Goal: Task Accomplishment & Management: Use online tool/utility

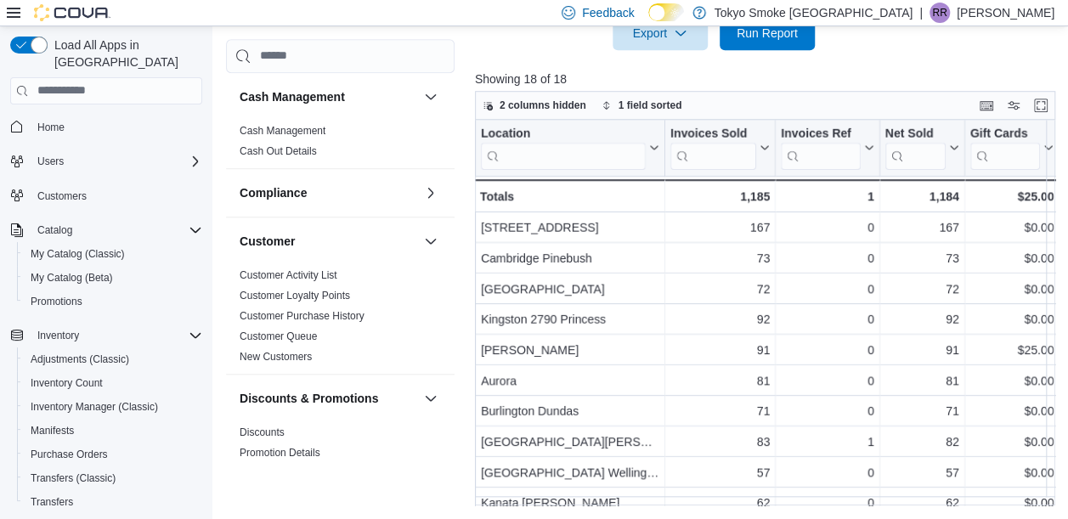
scroll to position [1217, 0]
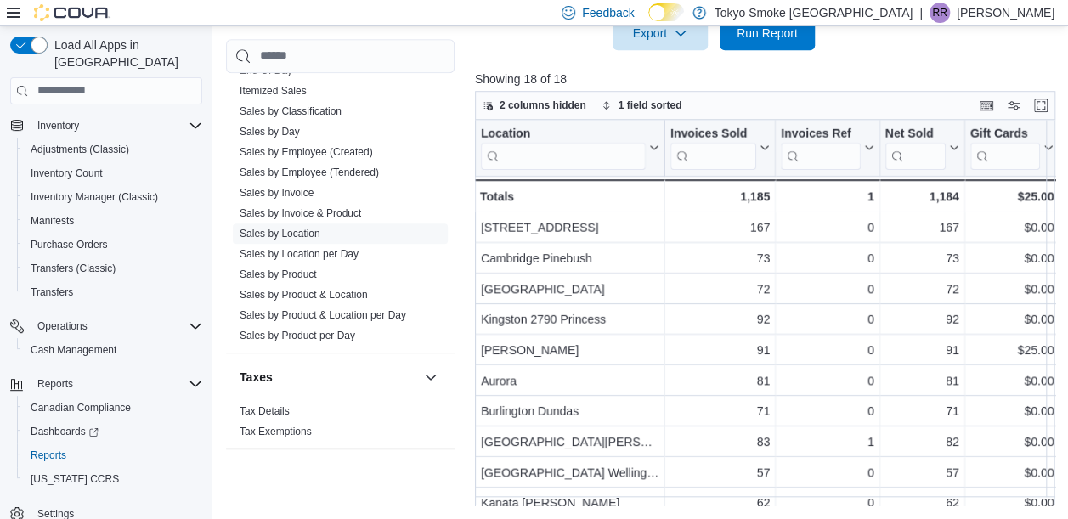
click at [765, 29] on div "Feedback Dark Mode Tokyo Smoke [GEOGRAPHIC_DATA] | RR [PERSON_NAME]" at bounding box center [804, 13] width 499 height 34
click at [770, 39] on span "Run Report" at bounding box center [766, 32] width 61 height 17
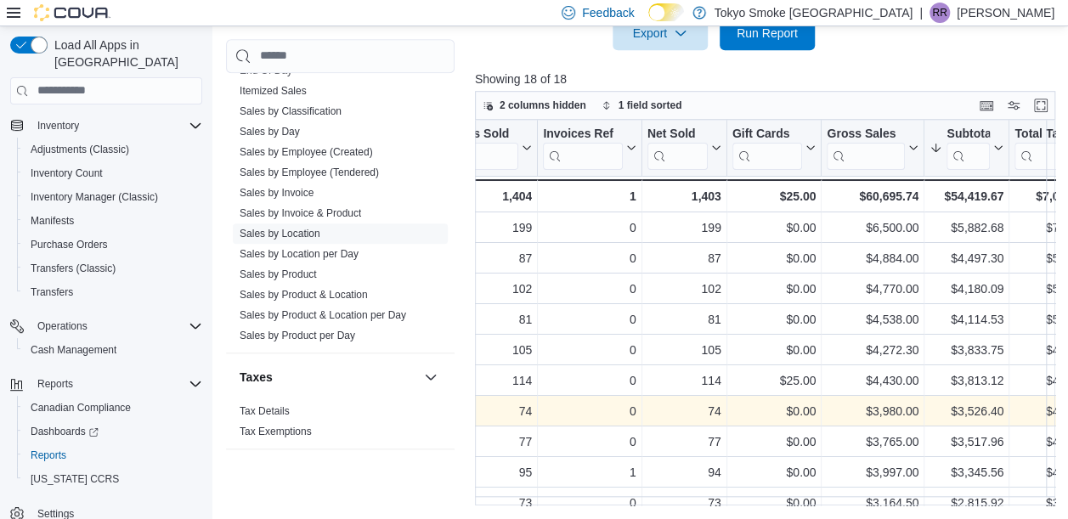
scroll to position [0, 241]
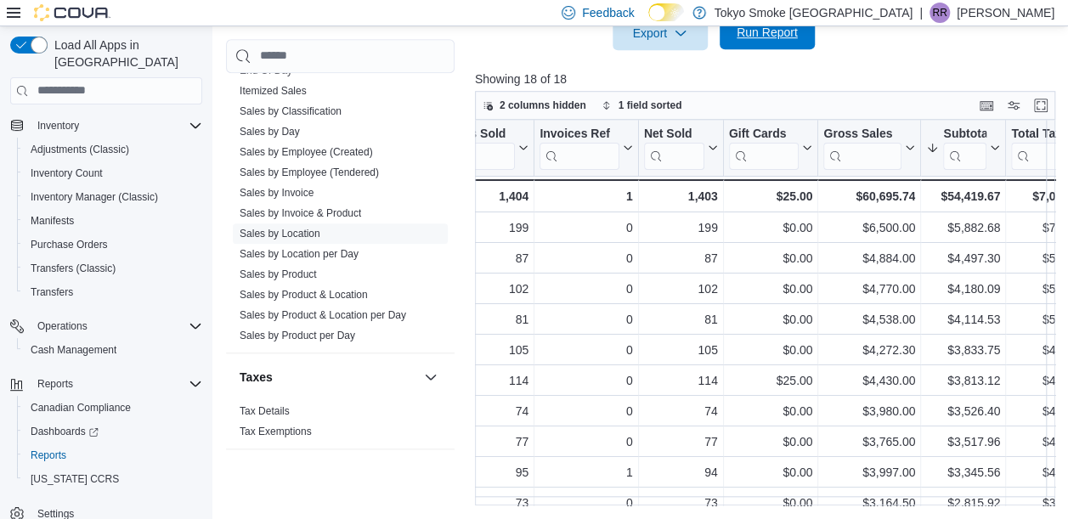
click at [780, 35] on span "Run Report" at bounding box center [766, 32] width 61 height 17
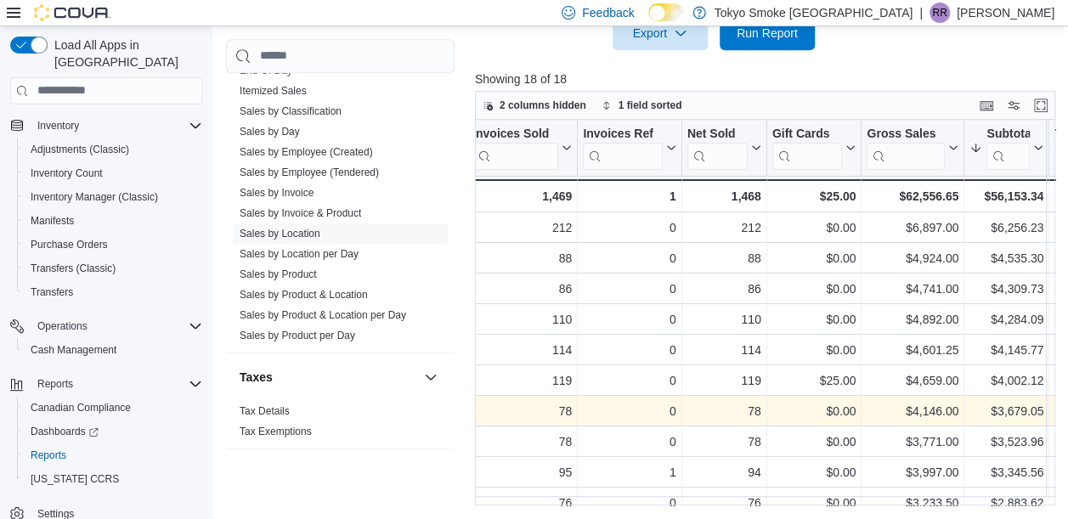
scroll to position [0, 0]
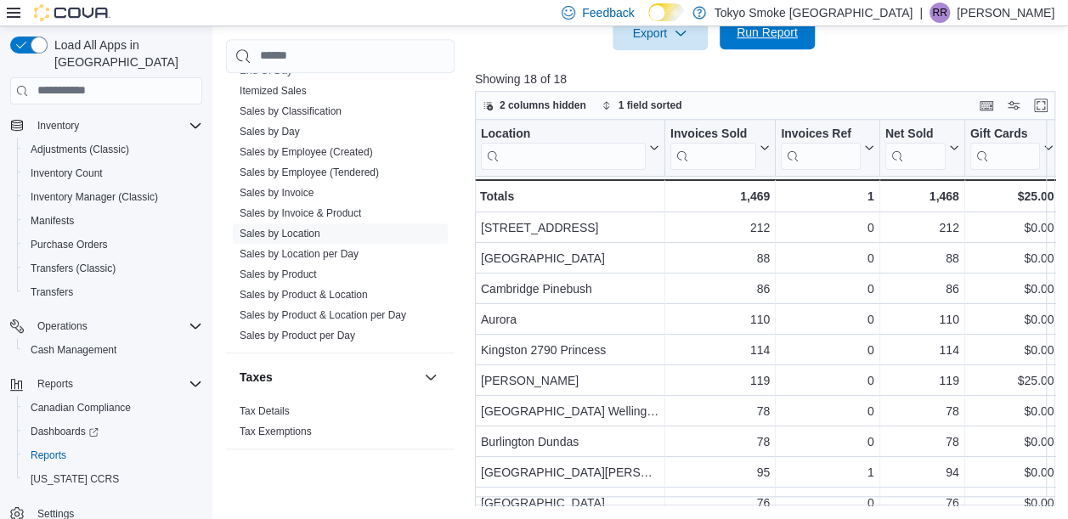
click at [770, 31] on span "Run Report" at bounding box center [766, 32] width 61 height 17
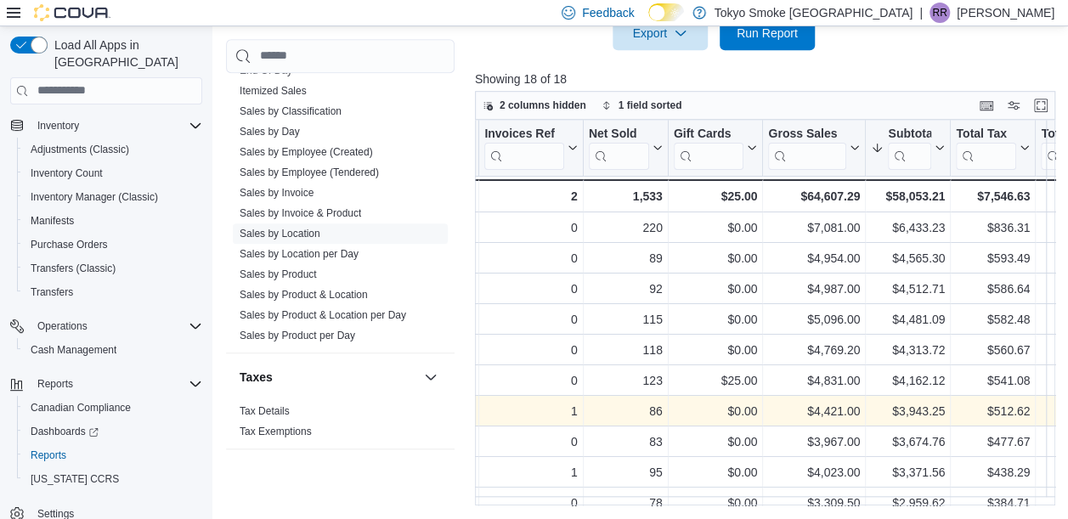
scroll to position [0, 297]
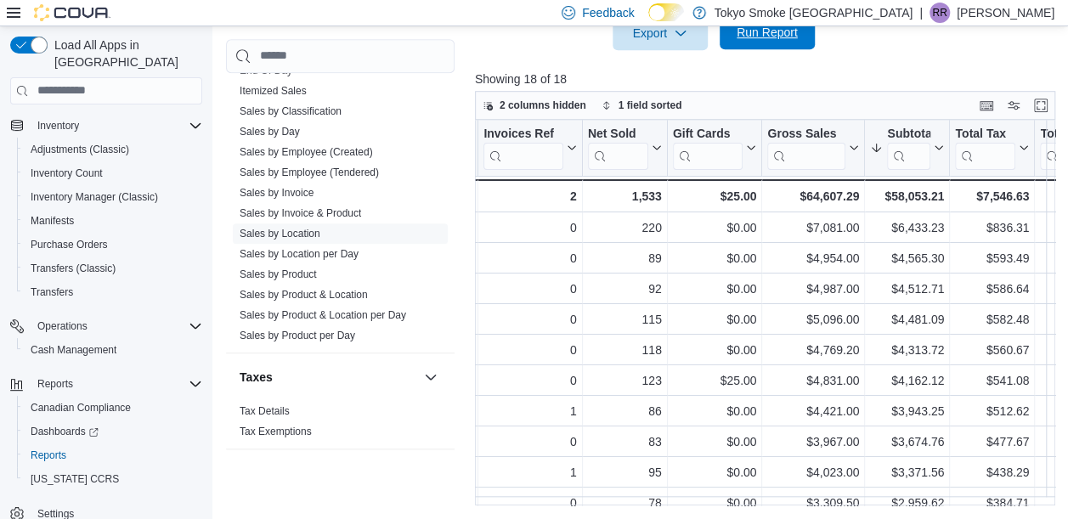
click at [783, 31] on span "Run Report" at bounding box center [766, 32] width 61 height 17
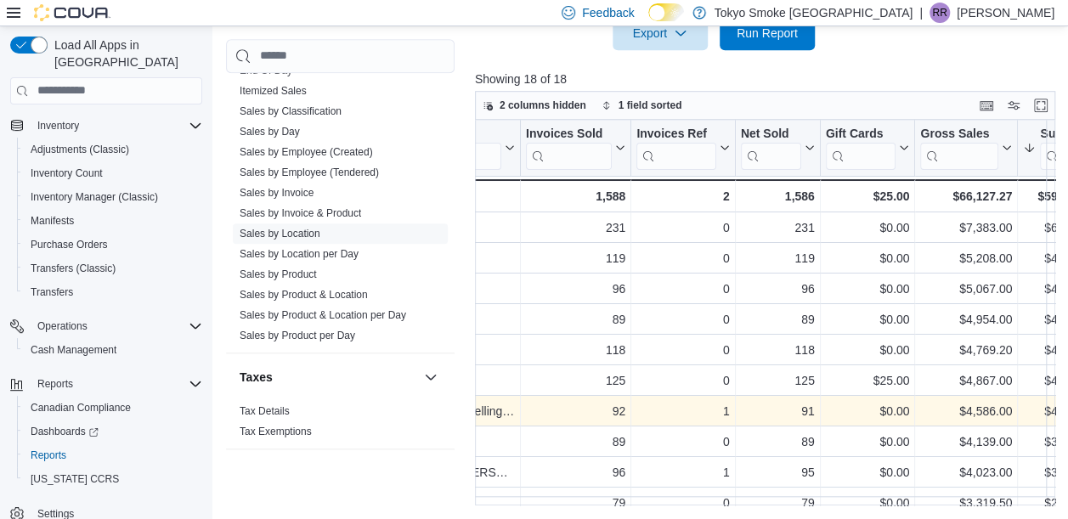
scroll to position [0, 0]
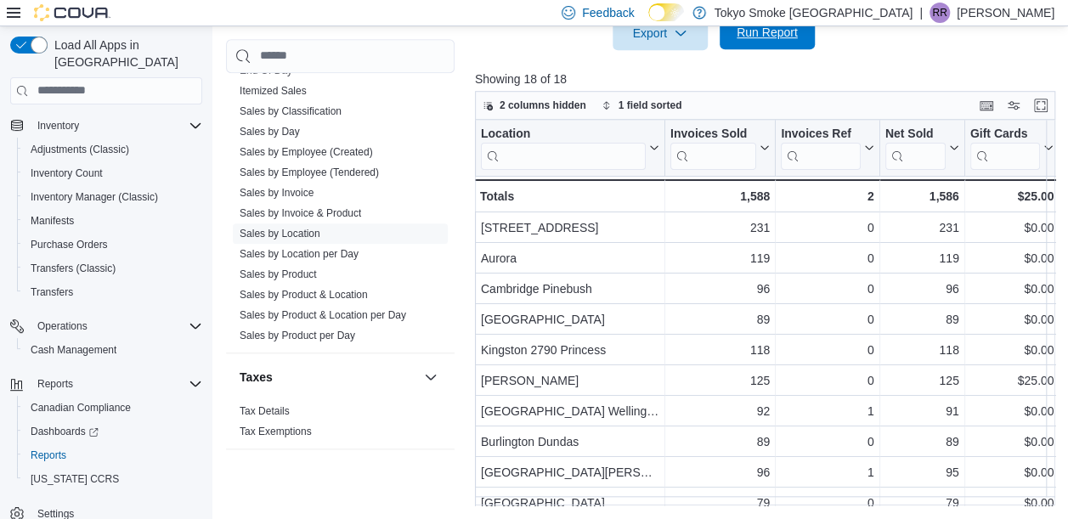
click at [776, 32] on span "Run Report" at bounding box center [766, 32] width 61 height 17
click at [770, 32] on span "Run Report" at bounding box center [766, 32] width 61 height 17
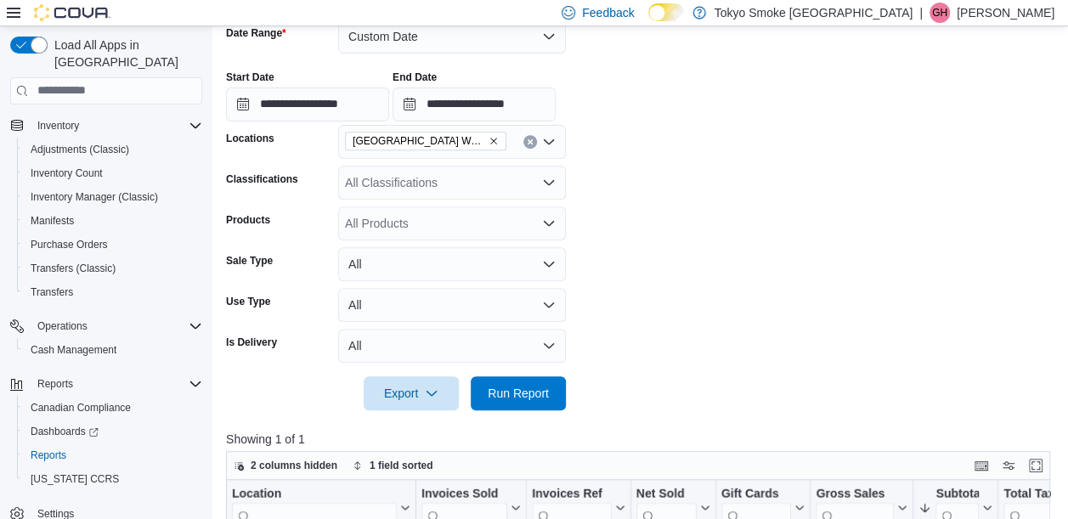
scroll to position [269, 0]
click at [527, 387] on span "Run Report" at bounding box center [518, 393] width 61 height 17
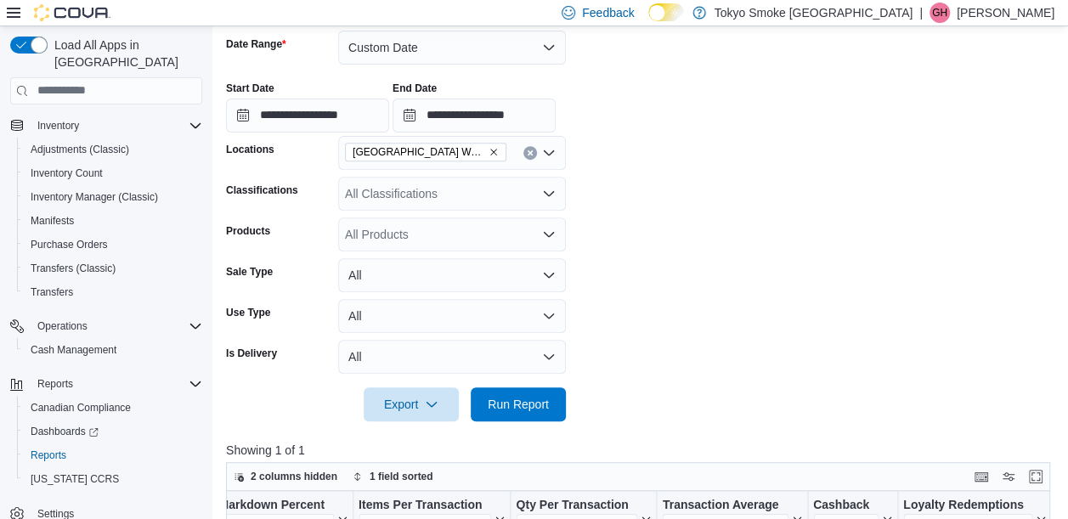
scroll to position [258, 0]
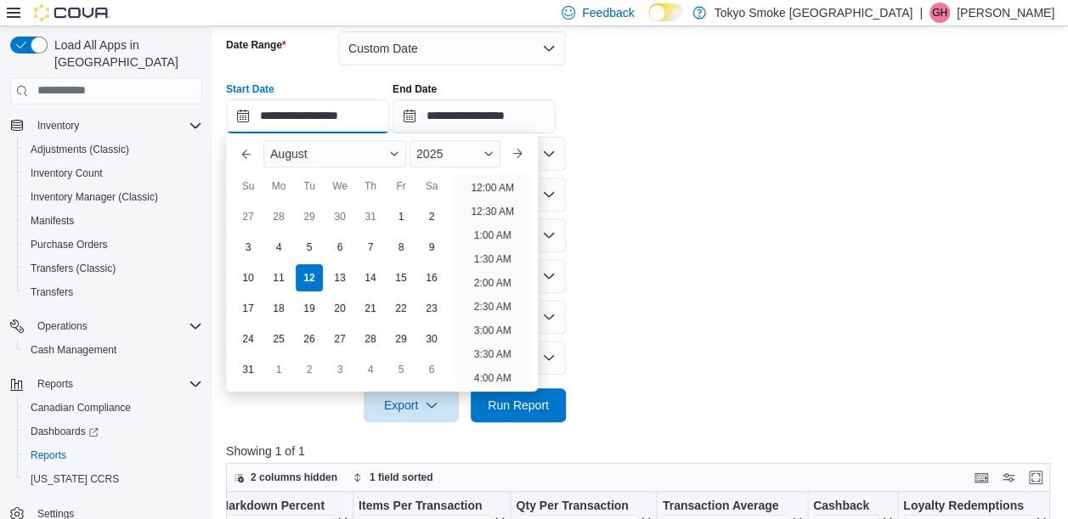
click at [329, 116] on input "**********" at bounding box center [307, 116] width 163 height 34
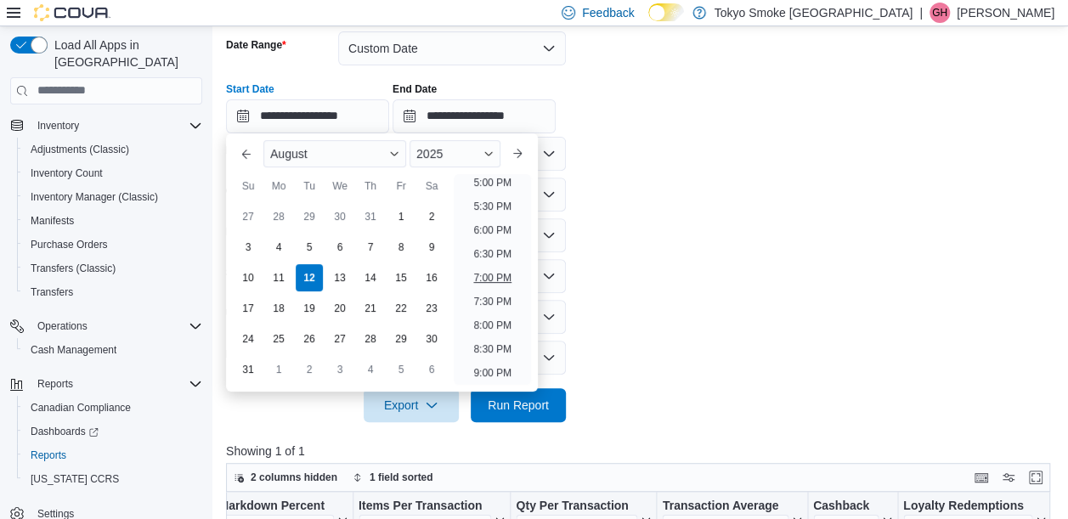
click at [496, 279] on li "7:00 PM" at bounding box center [492, 278] width 52 height 20
type input "**********"
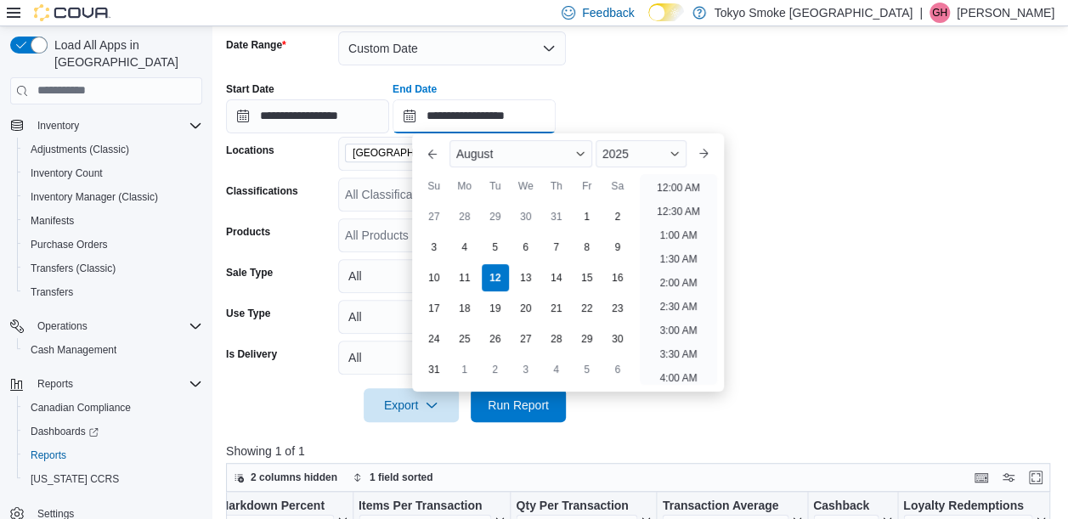
click at [549, 116] on input "**********" at bounding box center [473, 116] width 163 height 34
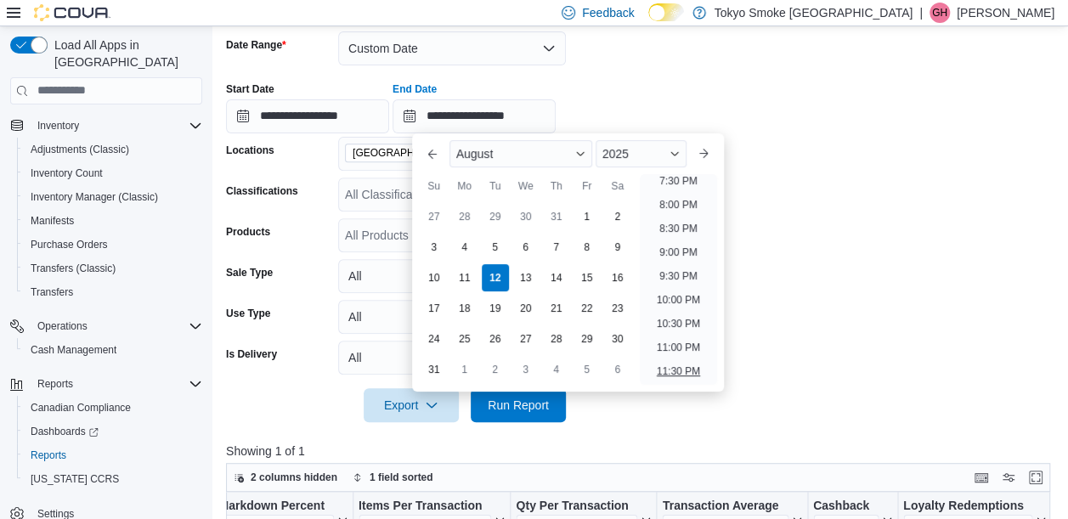
click at [688, 362] on li "11:30 PM" at bounding box center [678, 371] width 57 height 20
type input "**********"
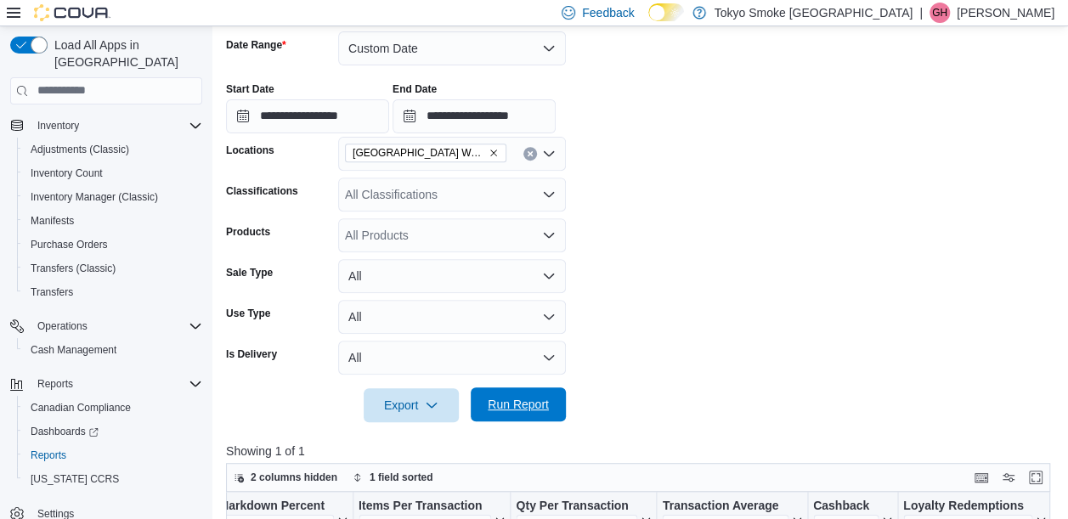
click at [528, 404] on span "Run Report" at bounding box center [518, 404] width 61 height 17
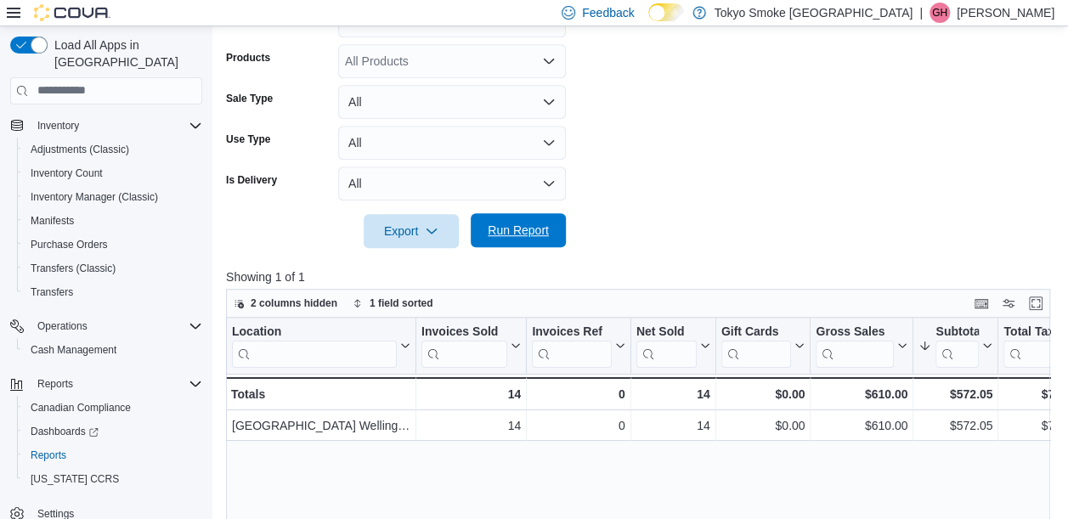
scroll to position [435, 0]
